Goal: Transaction & Acquisition: Obtain resource

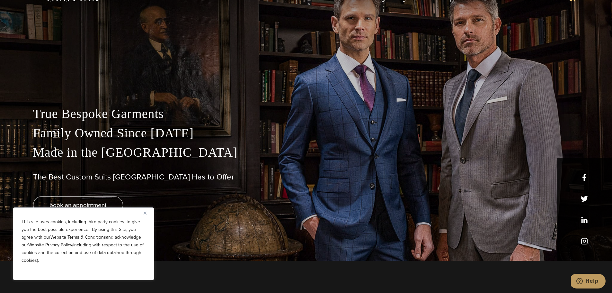
scroll to position [96, 0]
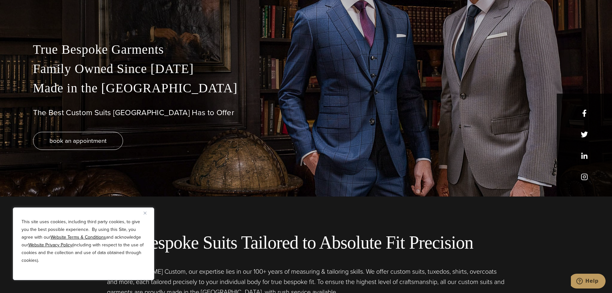
click at [144, 213] on img "Close" at bounding box center [145, 212] width 3 height 3
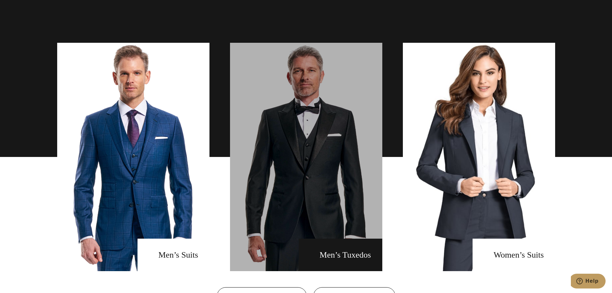
scroll to position [482, 0]
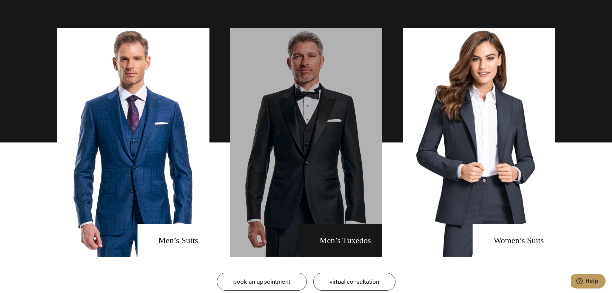
click at [334, 208] on link "men's tuxedos" at bounding box center [306, 142] width 152 height 228
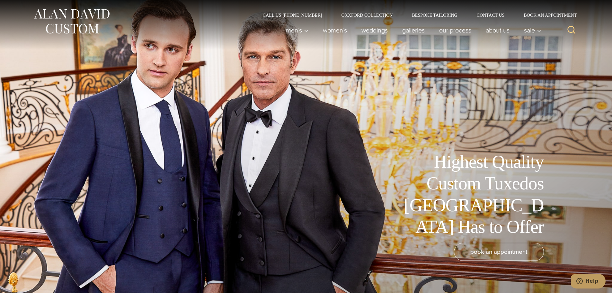
click at [363, 16] on link "Oxxford Collection" at bounding box center [367, 15] width 71 height 4
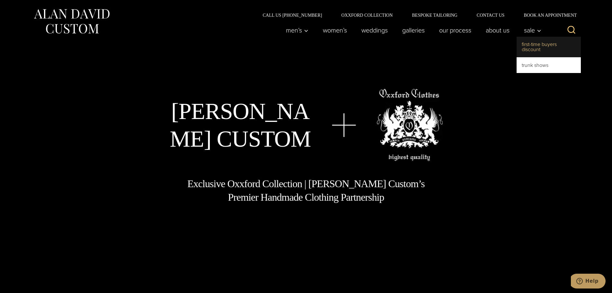
click at [523, 45] on link "First-Time Buyers Discount" at bounding box center [549, 47] width 64 height 21
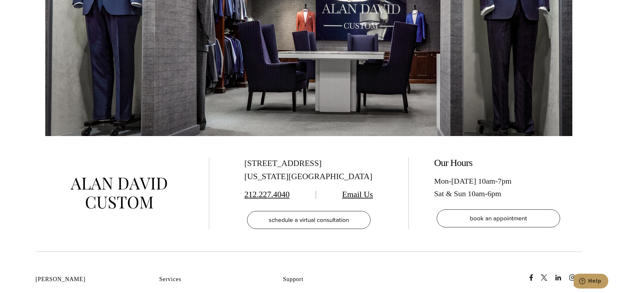
scroll to position [1381, 0]
